Goal: Communication & Community: Answer question/provide support

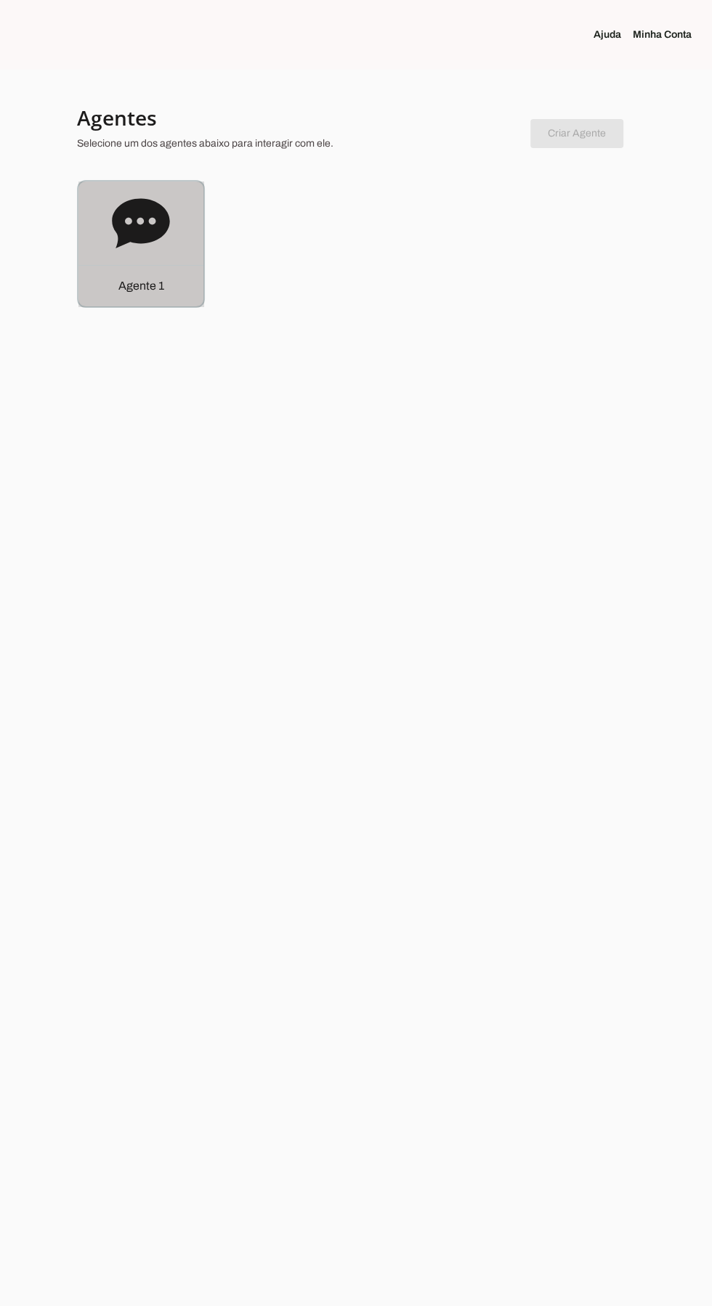
click at [134, 229] on icon at bounding box center [140, 222] width 57 height 49
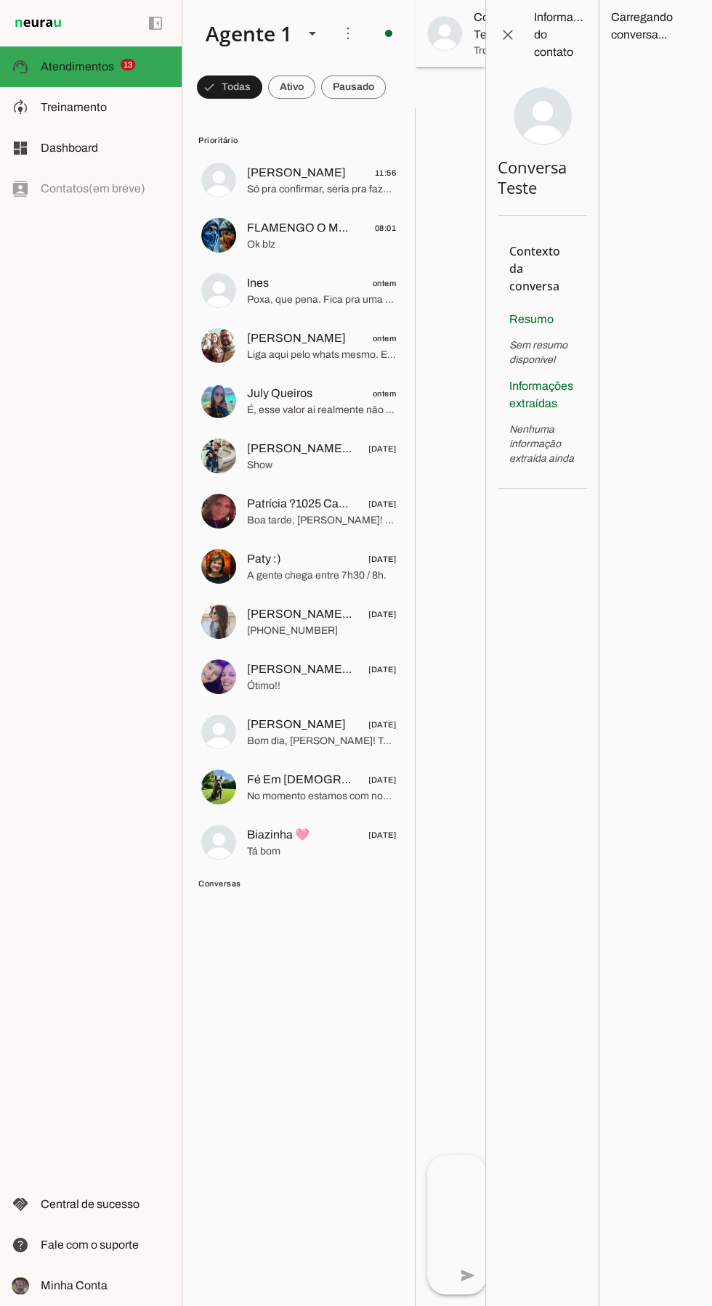
click at [236, 181] on md-item "[PERSON_NAME] 11:56 Só pra confirmar, seria pra fazer uma apresentação em cada …" at bounding box center [299, 180] width 218 height 52
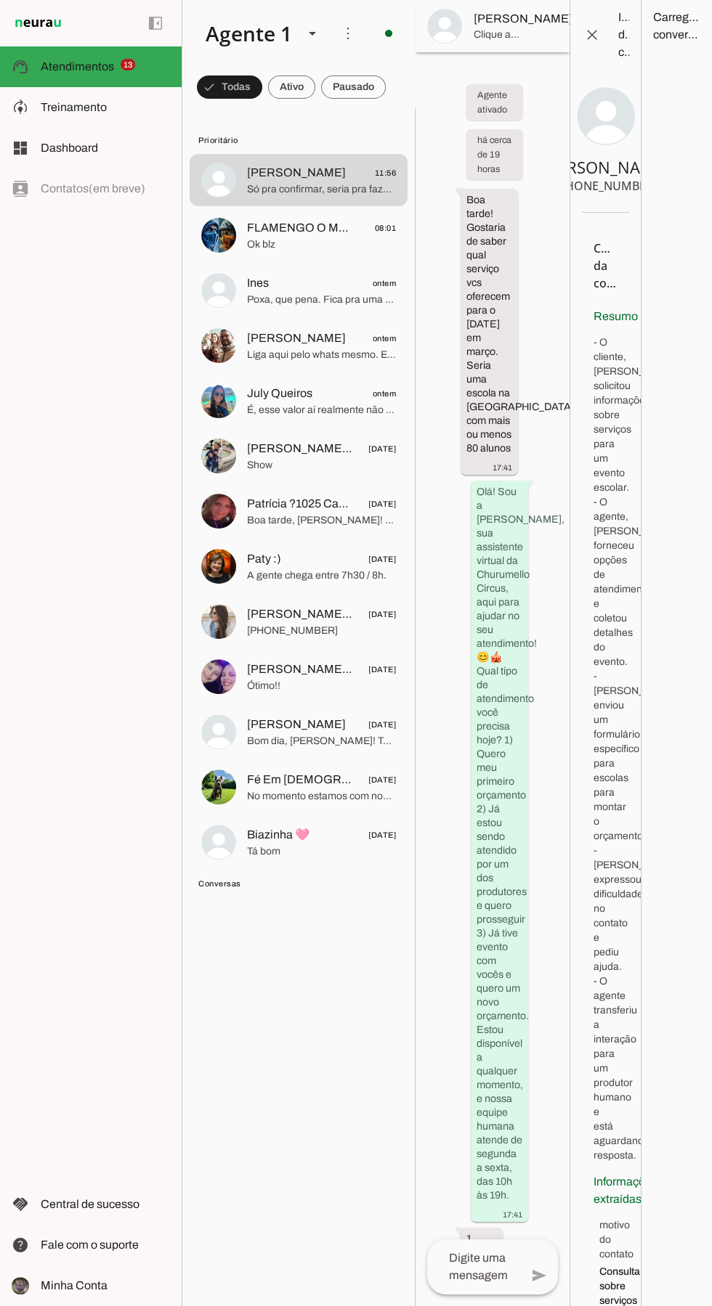
scroll to position [3040, 0]
